Goal: Find specific page/section

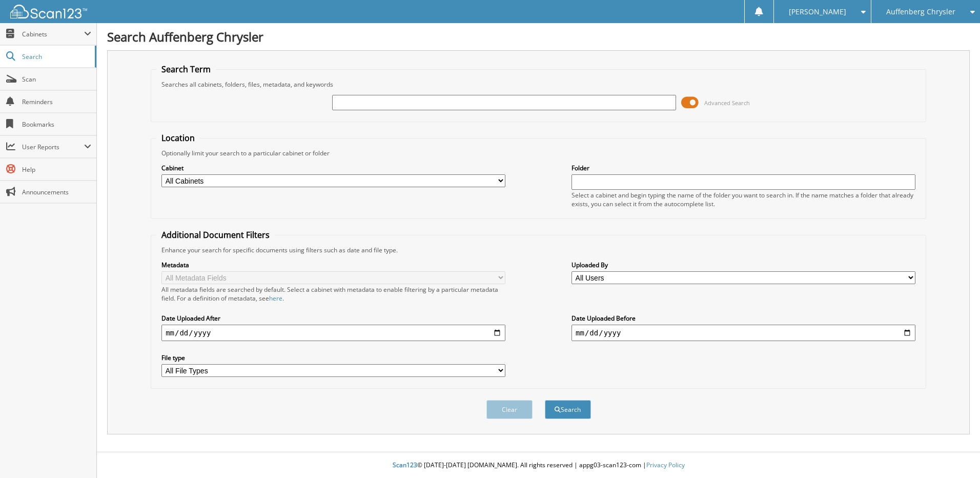
click at [486, 106] on input "text" at bounding box center [504, 102] width 344 height 15
type input "221096"
click at [545, 400] on button "Search" at bounding box center [568, 409] width 46 height 19
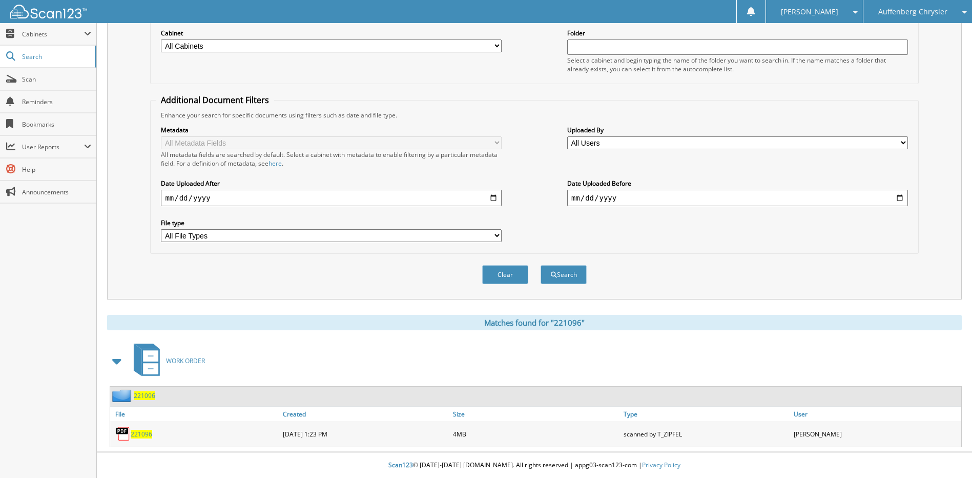
click at [145, 436] on span "221096" at bounding box center [142, 434] width 22 height 9
